Goal: Information Seeking & Learning: Learn about a topic

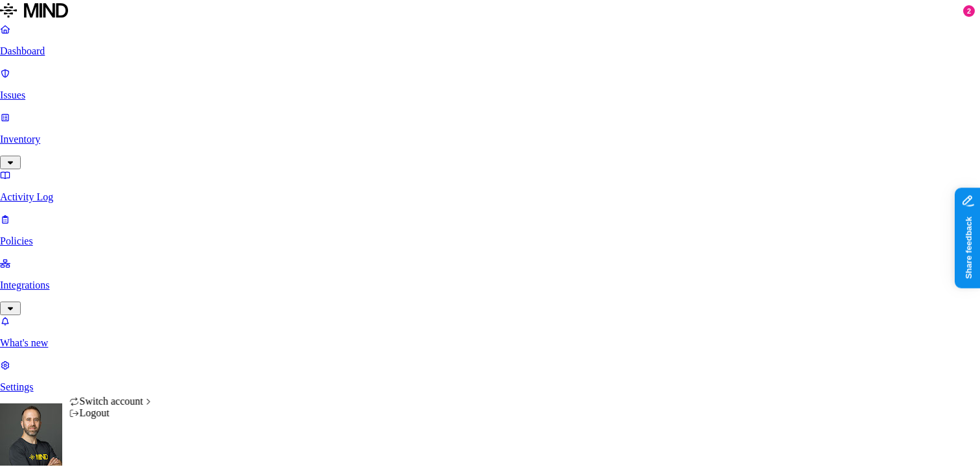
scroll to position [0, 313]
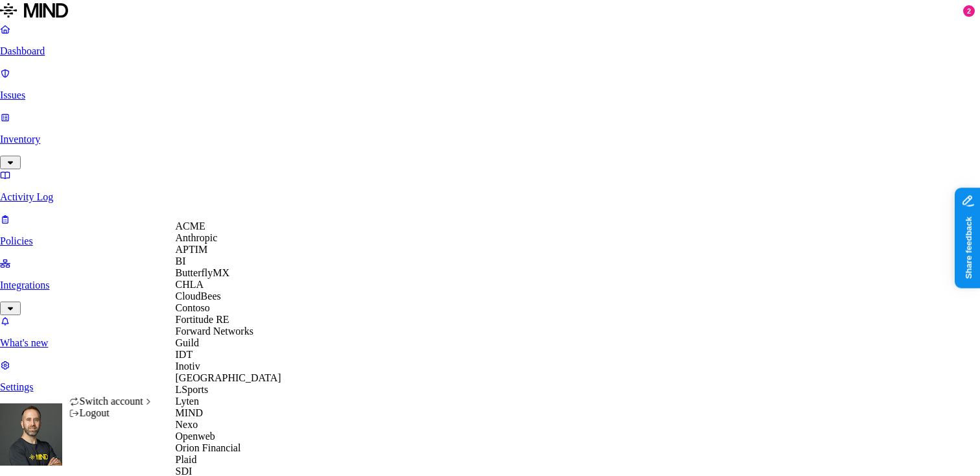
click at [210, 232] on div "ACME" at bounding box center [239, 226] width 126 height 12
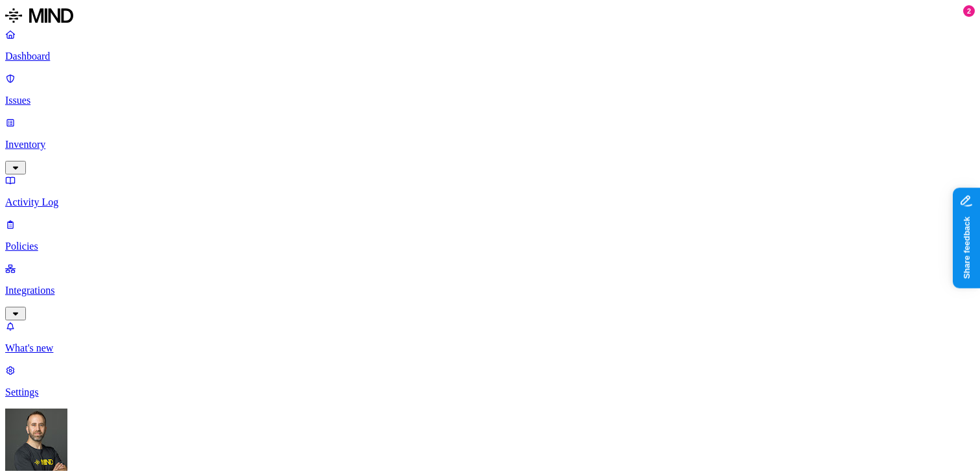
click at [81, 59] on p "Dashboard" at bounding box center [490, 57] width 970 height 12
click at [58, 285] on p "Integrations" at bounding box center [490, 291] width 970 height 12
click at [56, 431] on p "Endpoints" at bounding box center [490, 437] width 970 height 12
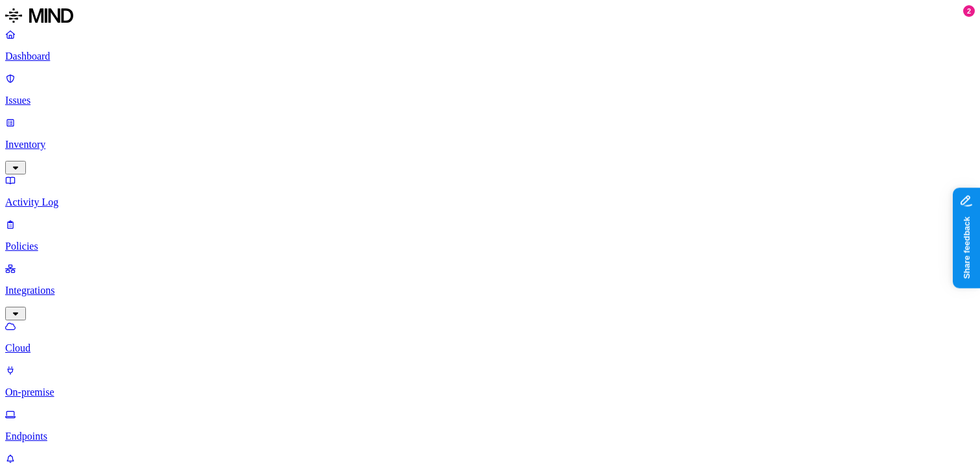
click at [84, 241] on p "Policies" at bounding box center [490, 247] width 970 height 12
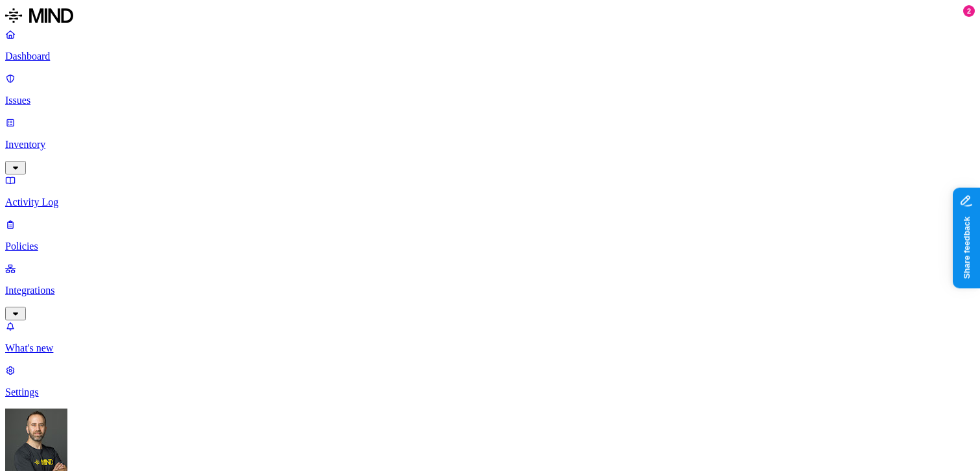
scroll to position [33, 0]
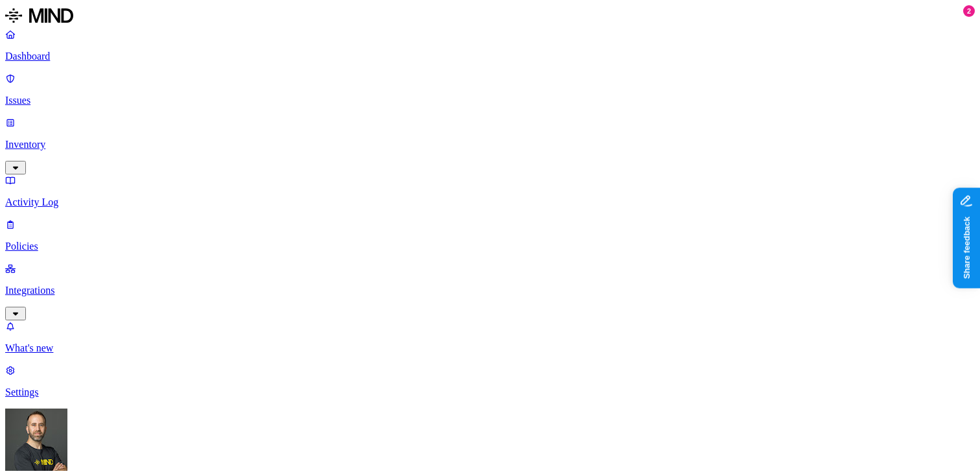
scroll to position [421, 0]
click at [425, 265] on label "Public access" at bounding box center [411, 262] width 27 height 23
click at [462, 244] on label "Anyone with link" at bounding box center [430, 234] width 64 height 23
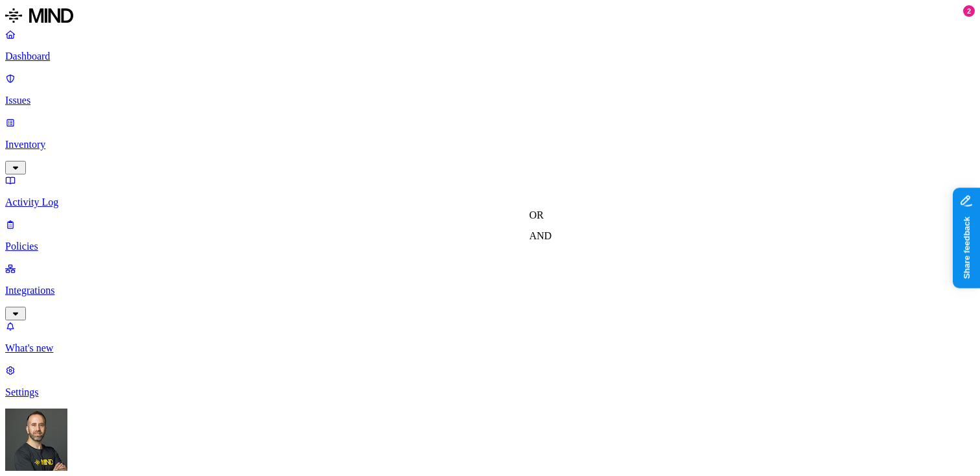
click at [544, 220] on label "OR" at bounding box center [537, 214] width 14 height 11
click at [565, 266] on label "External access" at bounding box center [547, 255] width 35 height 23
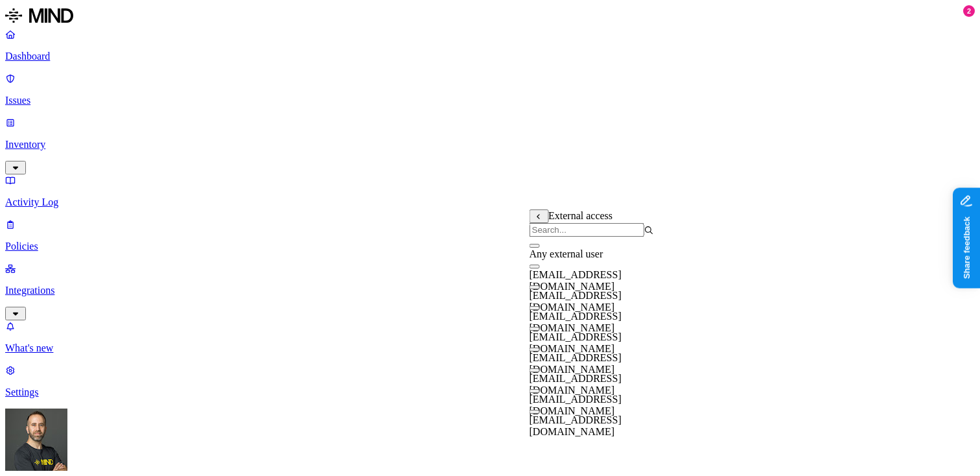
click at [540, 248] on button "button" at bounding box center [535, 246] width 10 height 4
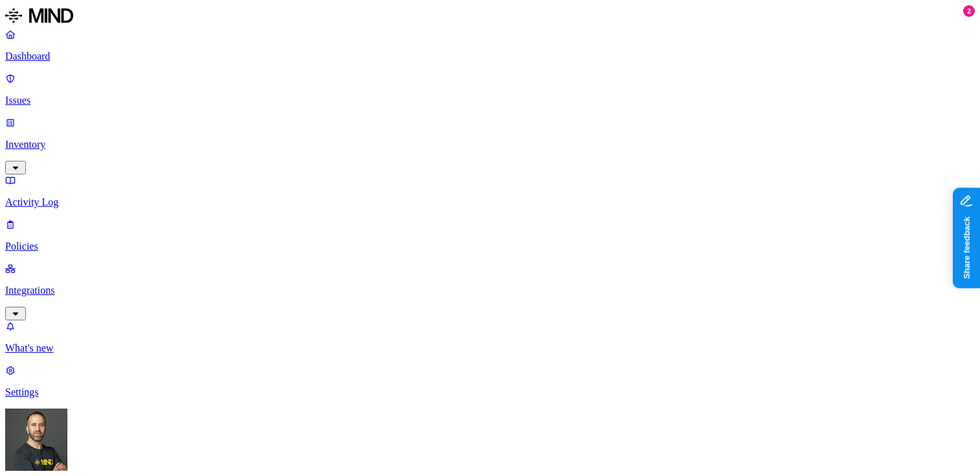
click at [54, 95] on p "Issues" at bounding box center [490, 101] width 970 height 12
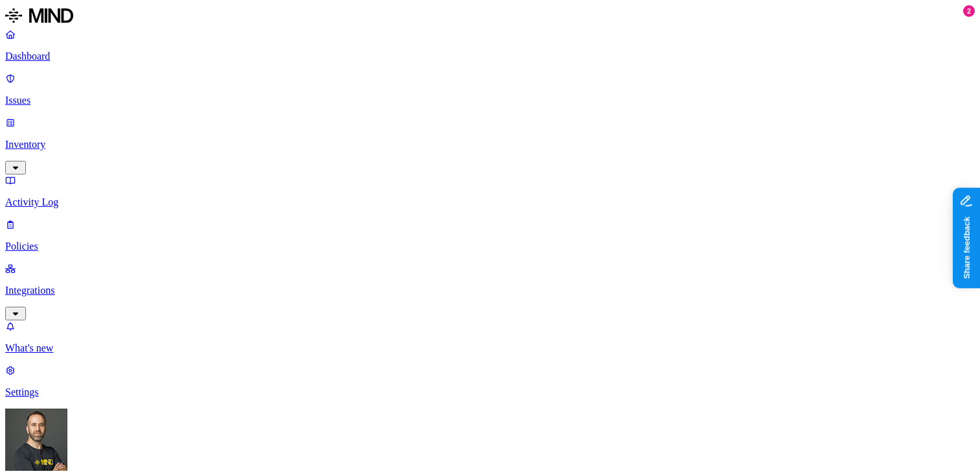
scroll to position [0, 107]
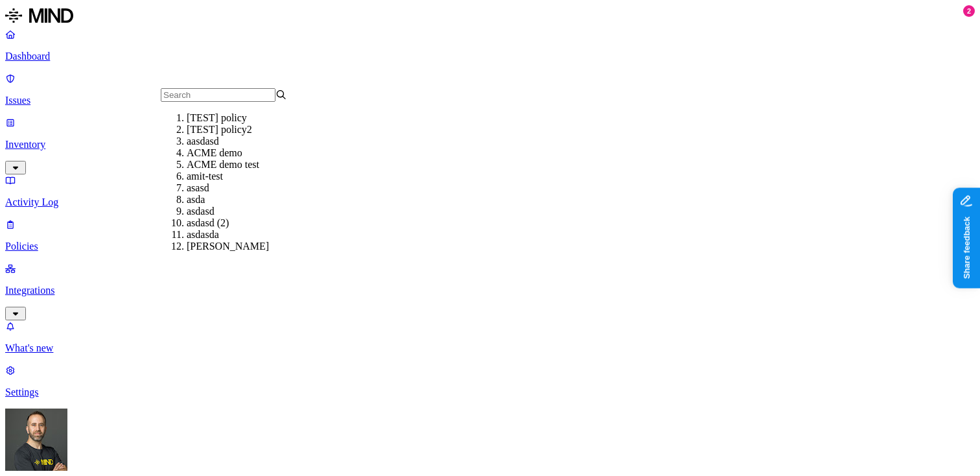
click at [221, 102] on input "text" at bounding box center [218, 95] width 115 height 14
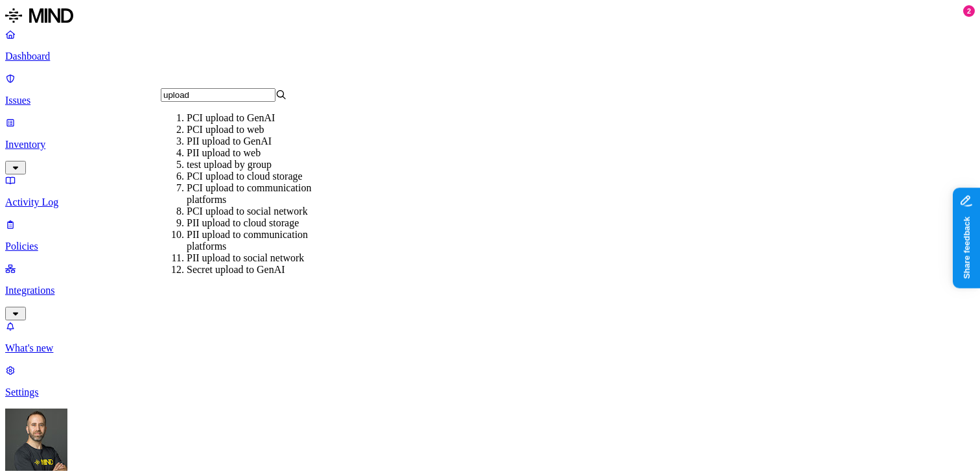
type input "upload"
click at [209, 124] on div "PCI upload to GenAI" at bounding box center [250, 118] width 126 height 12
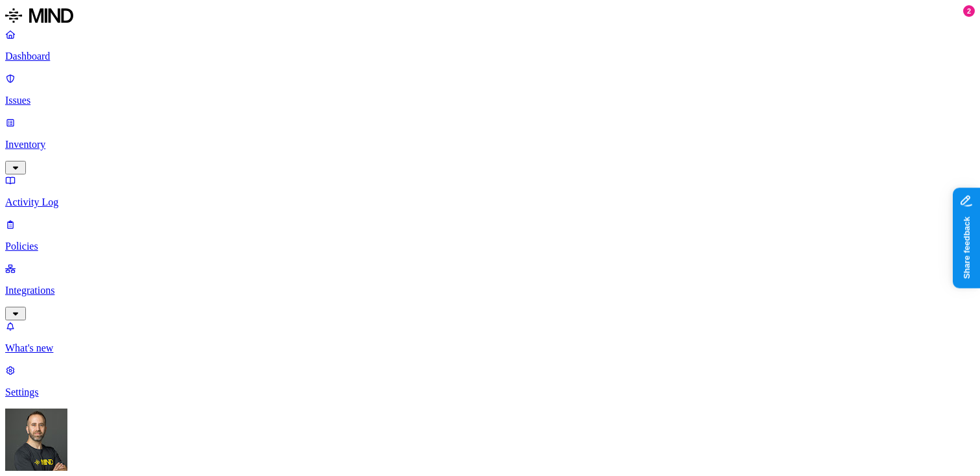
click at [67, 241] on p "Policies" at bounding box center [490, 247] width 970 height 12
drag, startPoint x: 357, startPoint y: 69, endPoint x: 394, endPoint y: 69, distance: 37.0
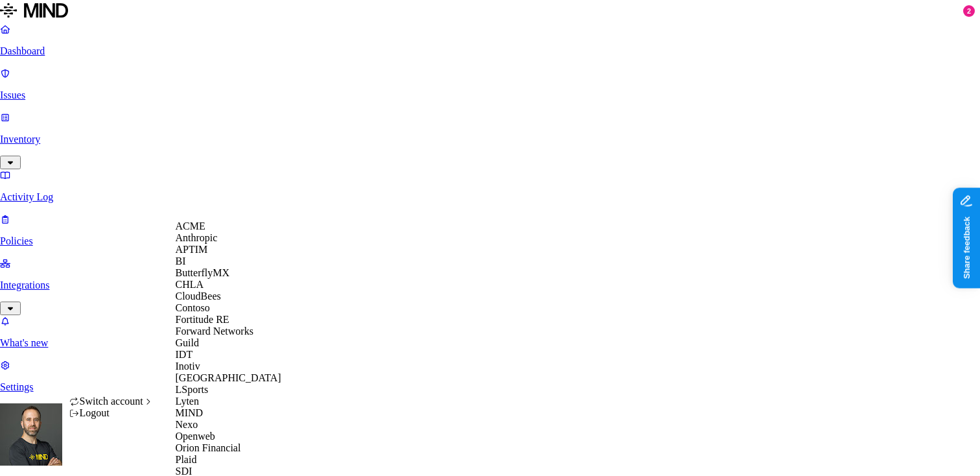
click at [212, 301] on span "CloudBees" at bounding box center [198, 295] width 45 height 11
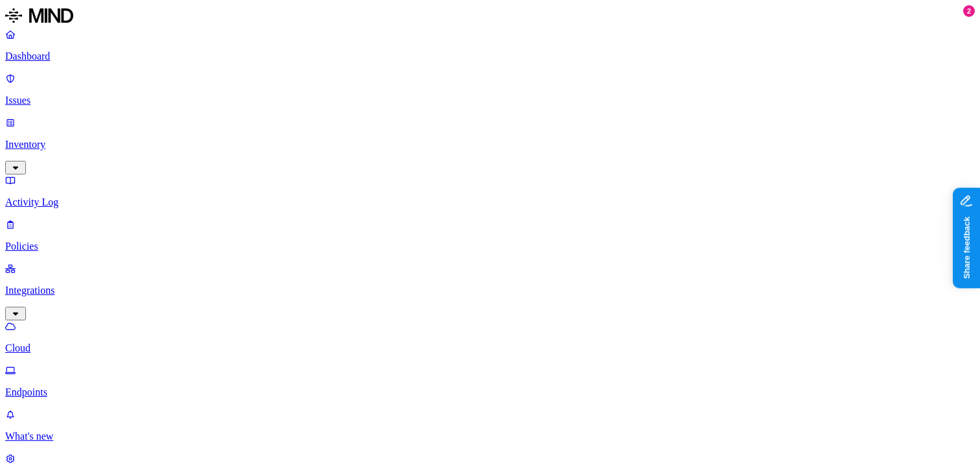
click at [78, 139] on p "Inventory" at bounding box center [490, 145] width 970 height 12
click at [77, 373] on p "Integrations" at bounding box center [490, 379] width 970 height 12
click at [108, 139] on p "Inventory" at bounding box center [490, 145] width 970 height 12
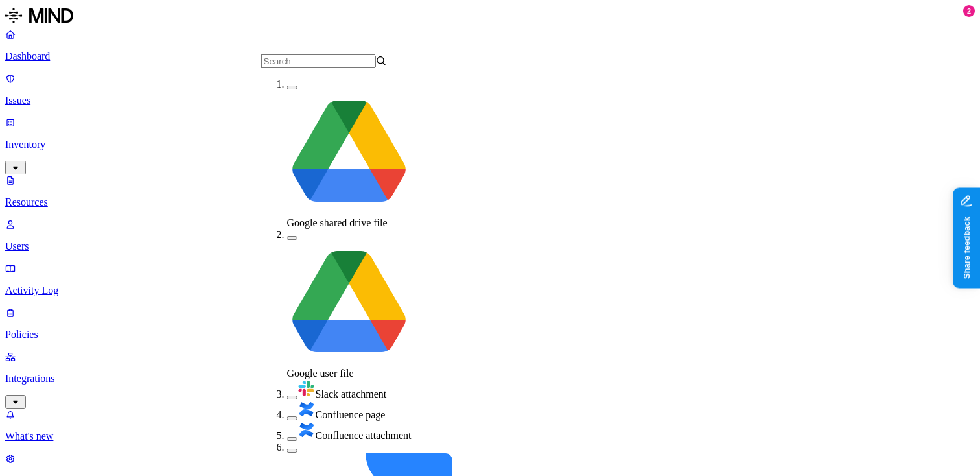
click at [287, 416] on button "button" at bounding box center [292, 418] width 10 height 4
click at [287, 408] on button "button" at bounding box center [292, 415] width 10 height 14
click at [287, 437] on button "button" at bounding box center [292, 439] width 10 height 4
click at [287, 429] on button "button" at bounding box center [292, 436] width 10 height 14
click at [287, 449] on button "button" at bounding box center [292, 451] width 10 height 4
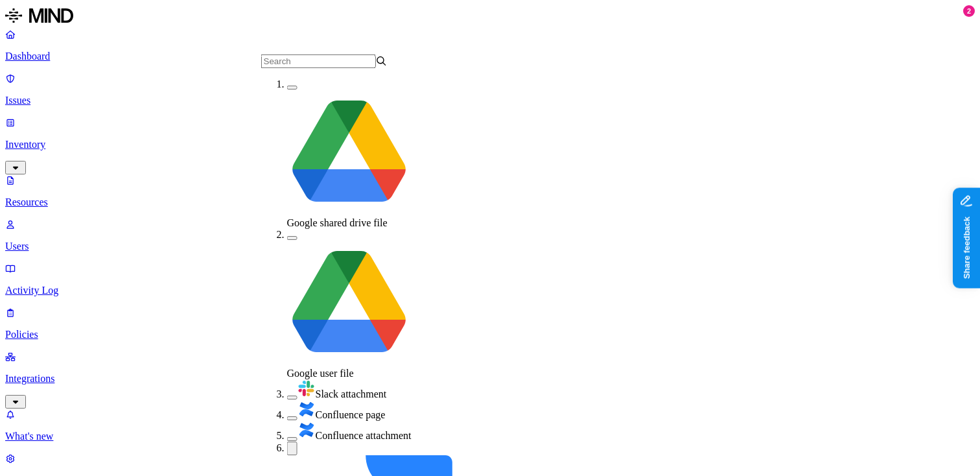
scroll to position [19, 0]
click at [287, 442] on button "button" at bounding box center [292, 449] width 10 height 14
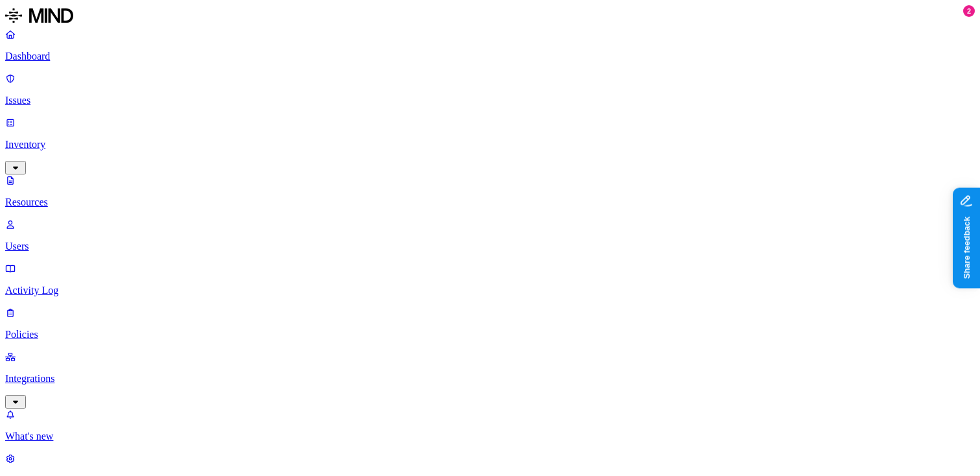
click at [81, 52] on p "Dashboard" at bounding box center [490, 57] width 970 height 12
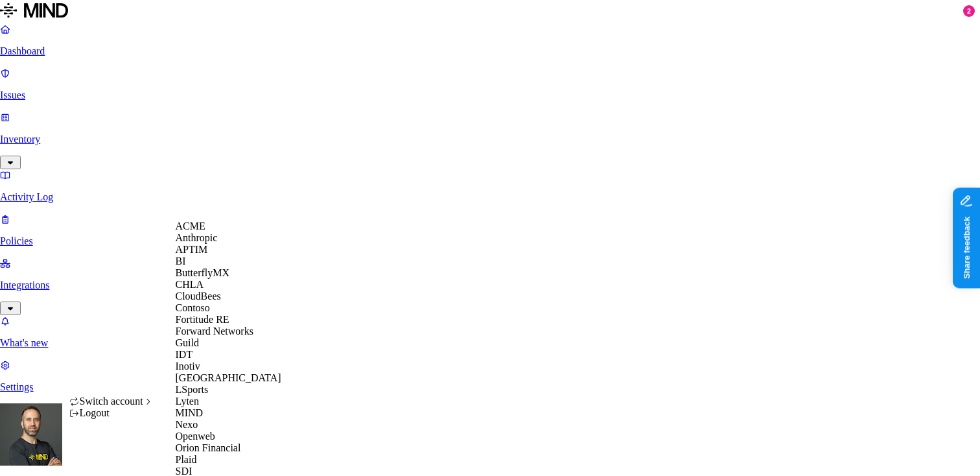
scroll to position [196, 0]
click at [208, 360] on div "Inotiv" at bounding box center [239, 366] width 126 height 12
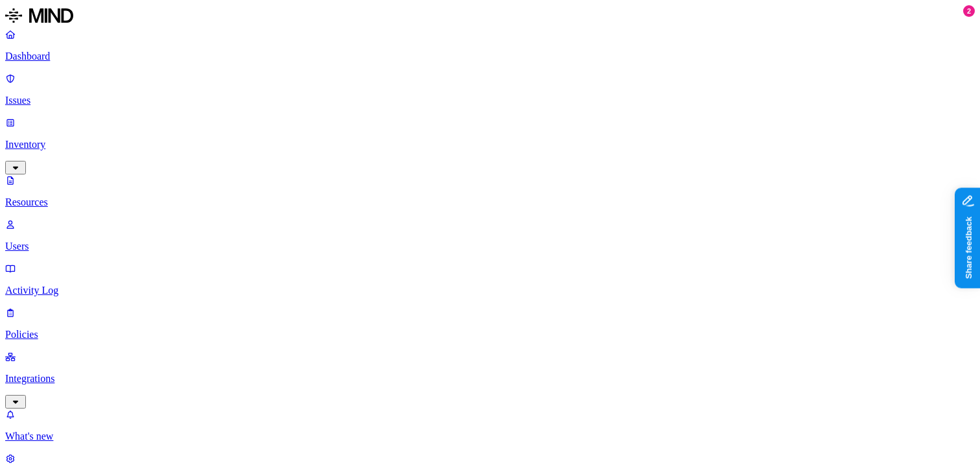
scroll to position [91, 0]
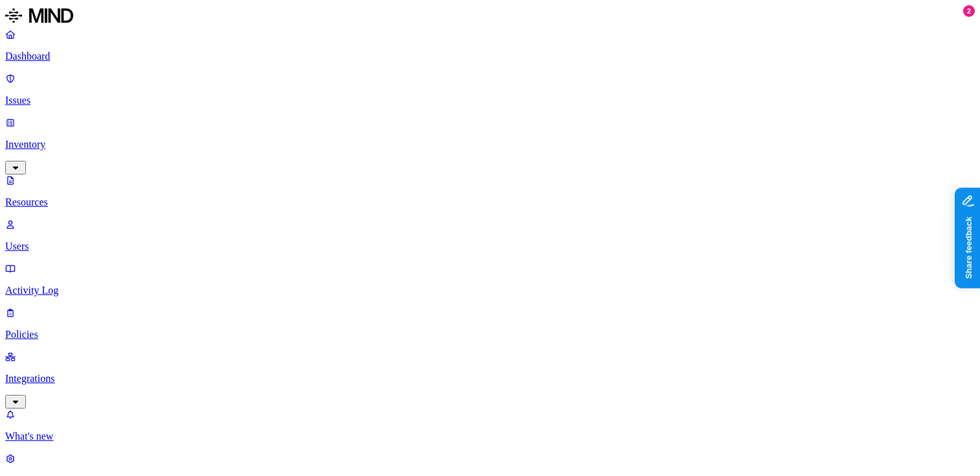
scroll to position [58, 0]
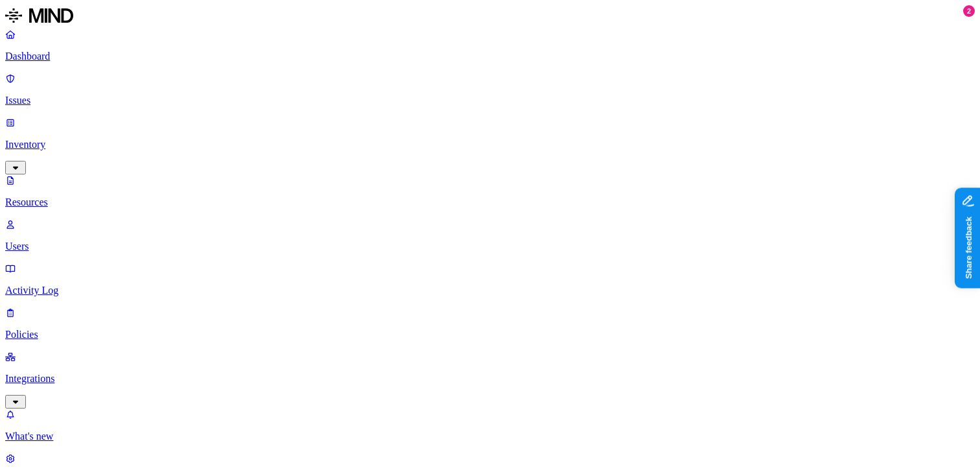
scroll to position [87, 0]
